Goal: Find specific page/section: Find specific page/section

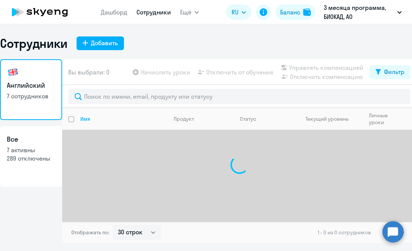
select select "30"
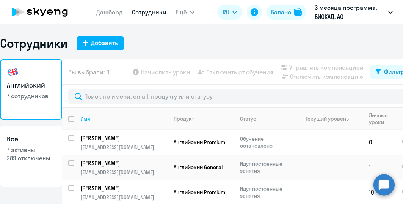
select select "30"
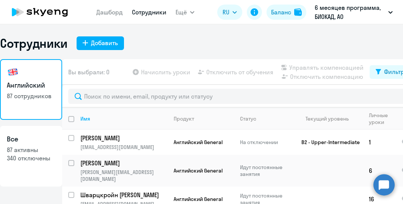
select select "30"
